Goal: Use online tool/utility: Utilize a website feature to perform a specific function

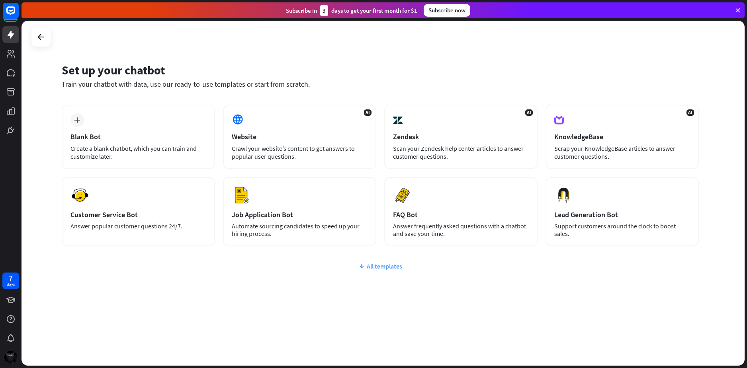
click at [374, 268] on div "All templates" at bounding box center [380, 267] width 637 height 8
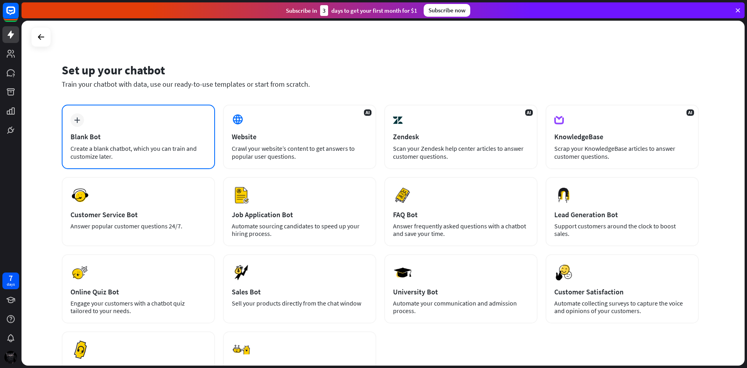
click at [149, 133] on div "Blank Bot" at bounding box center [139, 136] width 136 height 9
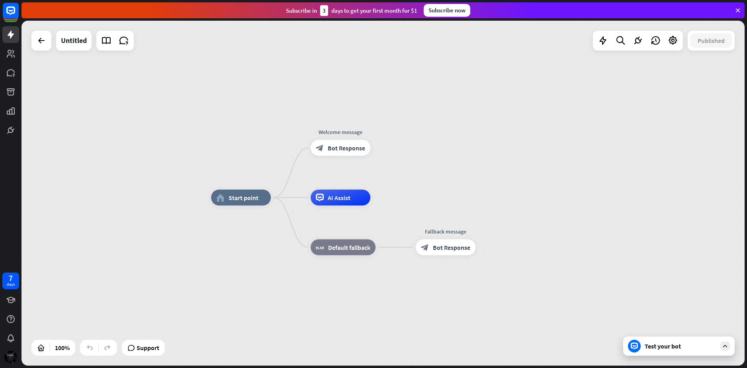
drag, startPoint x: 395, startPoint y: 154, endPoint x: 405, endPoint y: 181, distance: 29.0
click at [436, 160] on div "home_2 Start point Welcome message block_bot_response Bot Response AI Assist bl…" at bounding box center [383, 193] width 723 height 345
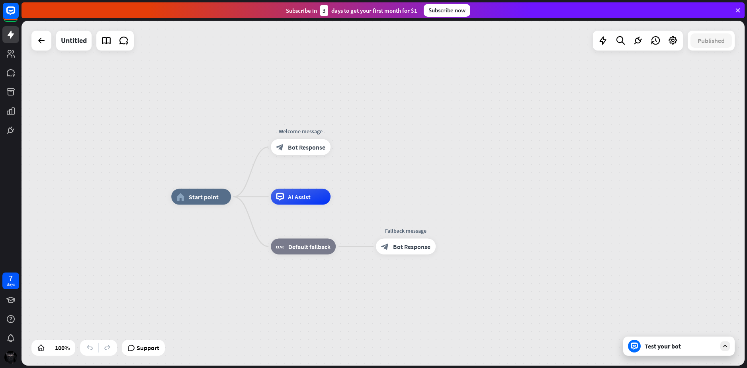
drag, startPoint x: 404, startPoint y: 184, endPoint x: 397, endPoint y: 186, distance: 7.9
click at [398, 186] on div "home_2 Start point Welcome message block_bot_response Bot Response AI Assist bl…" at bounding box center [383, 193] width 723 height 345
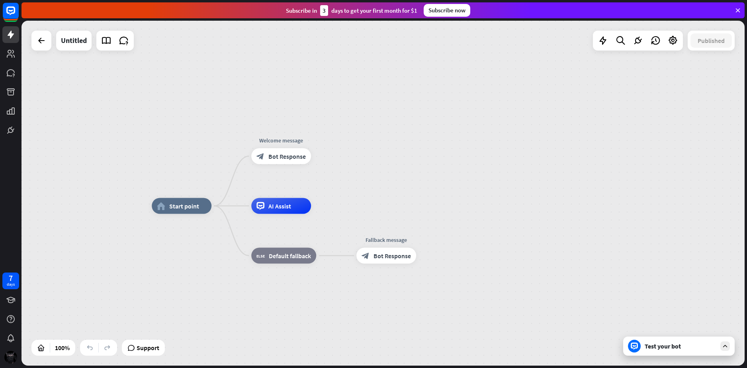
drag, startPoint x: 386, startPoint y: 192, endPoint x: 382, endPoint y: 194, distance: 4.6
click at [382, 194] on div "home_2 Start point Welcome message block_bot_response Bot Response AI Assist bl…" at bounding box center [383, 193] width 723 height 345
click at [267, 154] on div "block_bot_response Bot Response" at bounding box center [281, 157] width 60 height 16
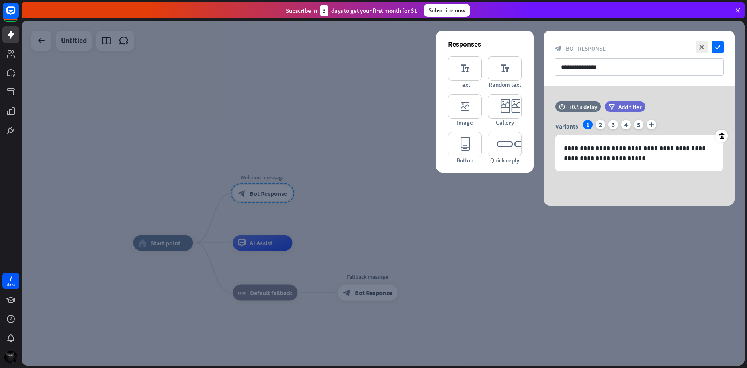
click at [582, 51] on span "Bot Response" at bounding box center [586, 49] width 40 height 8
drag, startPoint x: 562, startPoint y: 47, endPoint x: 667, endPoint y: 50, distance: 105.2
click at [566, 47] on div "block_bot_response Bot Response" at bounding box center [639, 49] width 169 height 8
click at [725, 51] on div "**********" at bounding box center [639, 59] width 191 height 56
click at [722, 49] on icon "check" at bounding box center [718, 47] width 12 height 12
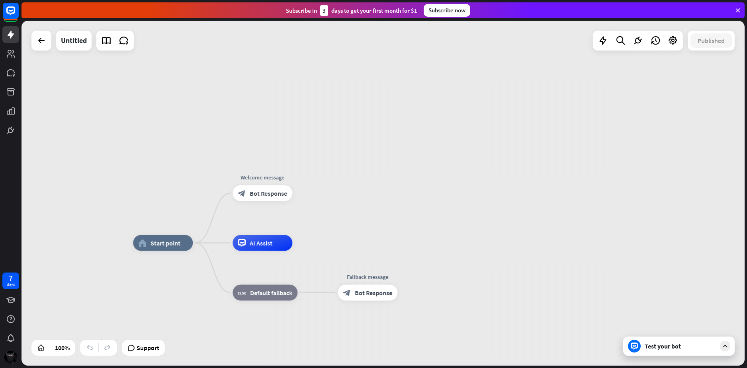
drag, startPoint x: 198, startPoint y: 73, endPoint x: 177, endPoint y: 63, distance: 23.9
click at [215, 69] on div "home_2 Start point Welcome message block_bot_response Bot Response AI Assist bl…" at bounding box center [383, 193] width 723 height 345
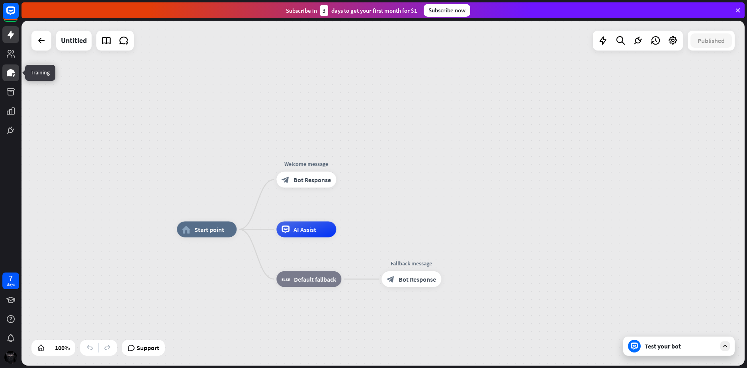
click at [7, 74] on icon at bounding box center [11, 72] width 8 height 7
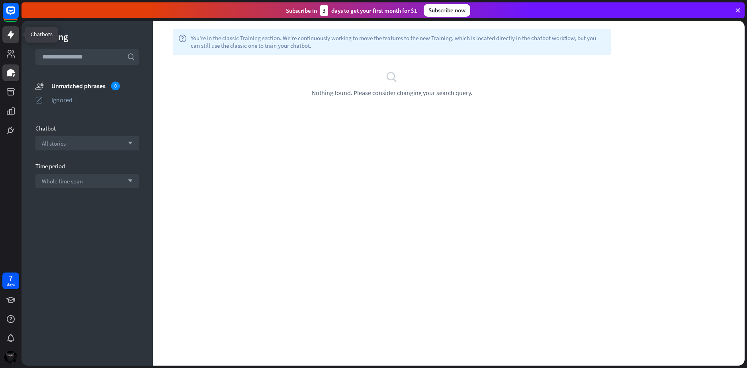
click at [9, 35] on icon at bounding box center [11, 35] width 6 height 8
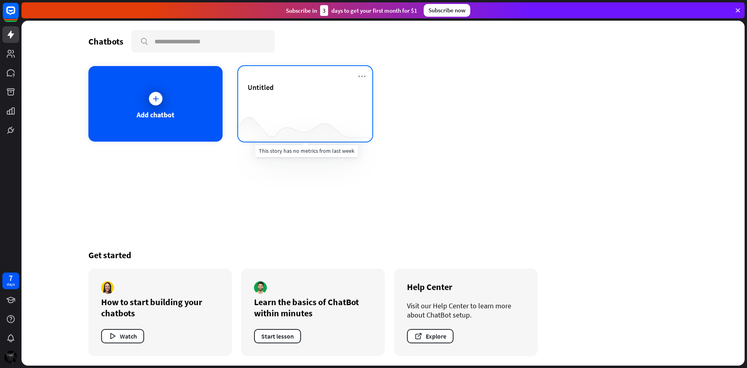
click at [277, 96] on div "Untitled" at bounding box center [305, 97] width 115 height 28
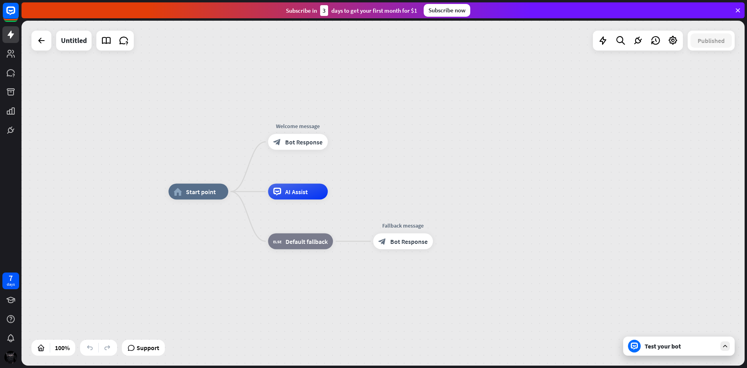
drag, startPoint x: 410, startPoint y: 178, endPoint x: 431, endPoint y: 161, distance: 26.1
click at [431, 161] on div "home_2 Start point Edit name more_horiz Welcome message block_bot_response Bot …" at bounding box center [383, 193] width 723 height 345
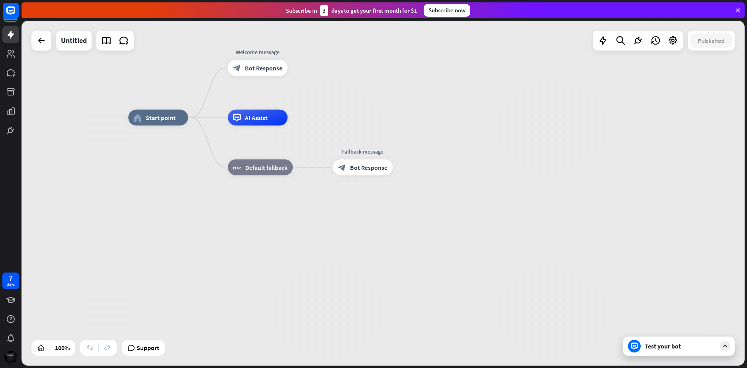
drag, startPoint x: 509, startPoint y: 189, endPoint x: 453, endPoint y: 125, distance: 85.2
click at [453, 125] on div "home_2 Start point Welcome message block_bot_response Bot Response AI Assist bl…" at bounding box center [489, 290] width 723 height 345
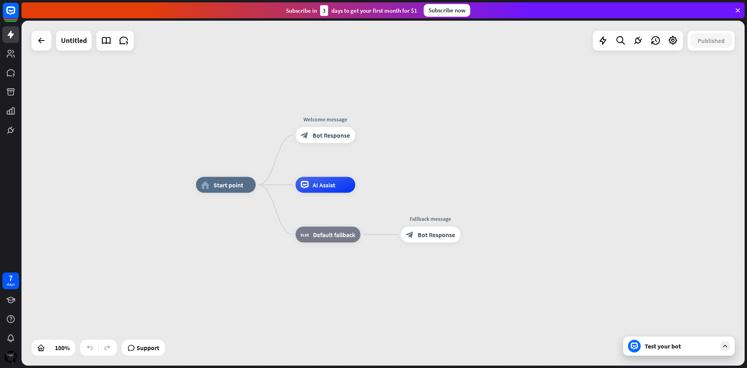
drag, startPoint x: 456, startPoint y: 230, endPoint x: 484, endPoint y: 300, distance: 75.2
click at [481, 308] on div "home_2 Start point Welcome message block_bot_response Bot Response AI Assist bl…" at bounding box center [557, 357] width 723 height 345
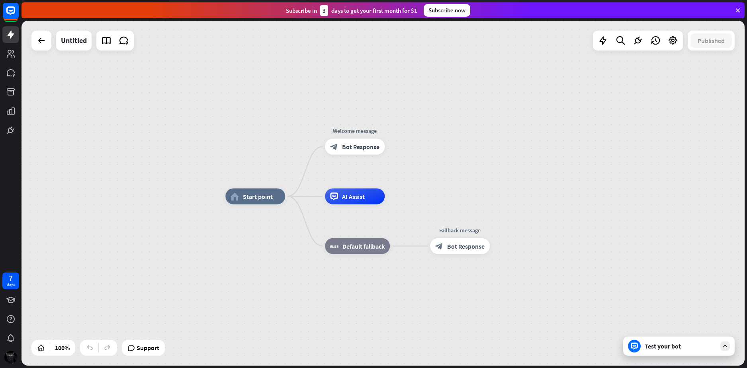
drag, startPoint x: 368, startPoint y: 106, endPoint x: 396, endPoint y: 101, distance: 28.4
click at [397, 119] on div "home_2 Start point Welcome message block_bot_response Bot Response AI Assist bl…" at bounding box center [383, 193] width 723 height 345
